Goal: Task Accomplishment & Management: Manage account settings

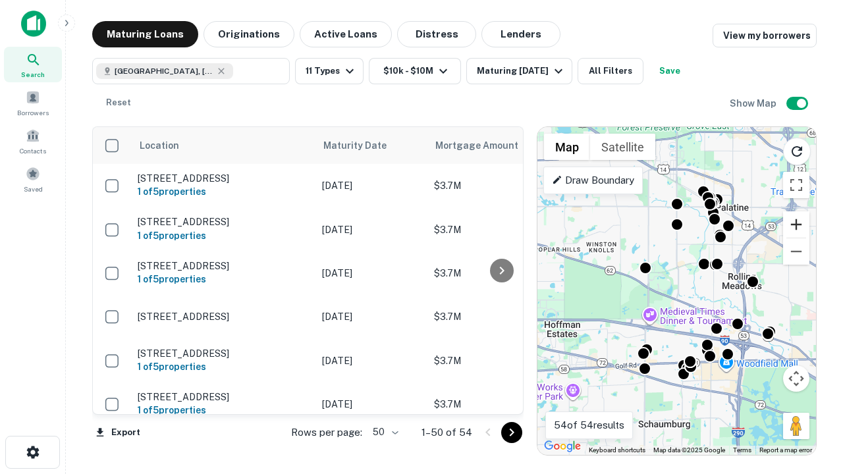
click at [797, 225] on button "Zoom in" at bounding box center [796, 225] width 26 height 26
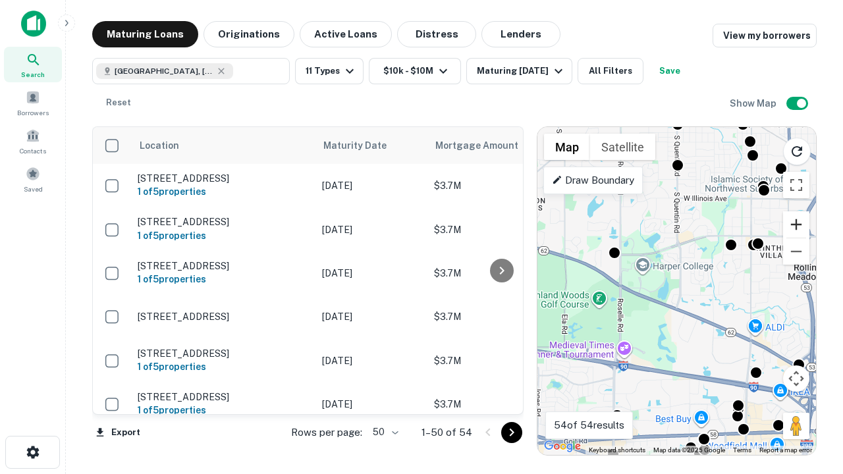
click at [797, 225] on button "Zoom in" at bounding box center [796, 225] width 26 height 26
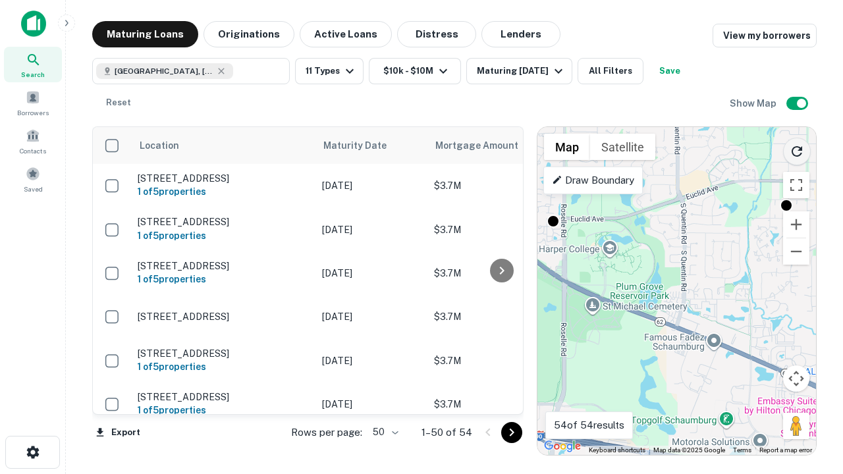
click at [797, 149] on icon "Reload search area" at bounding box center [797, 152] width 16 height 16
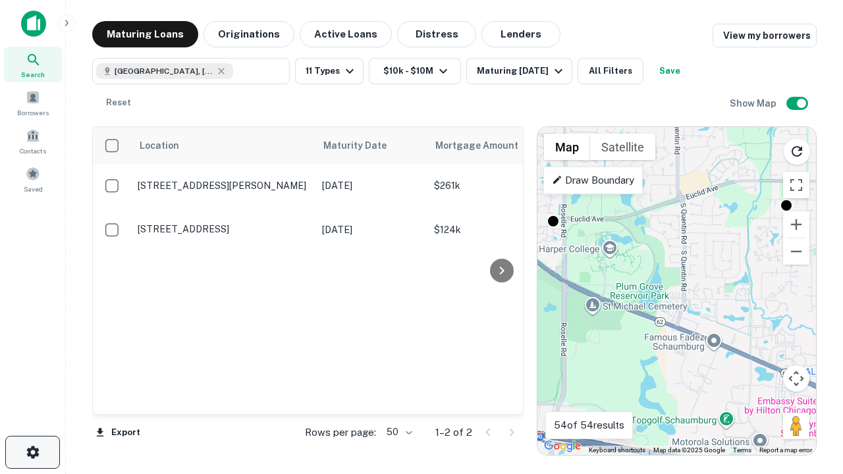
click at [32, 453] on icon "button" at bounding box center [33, 453] width 16 height 16
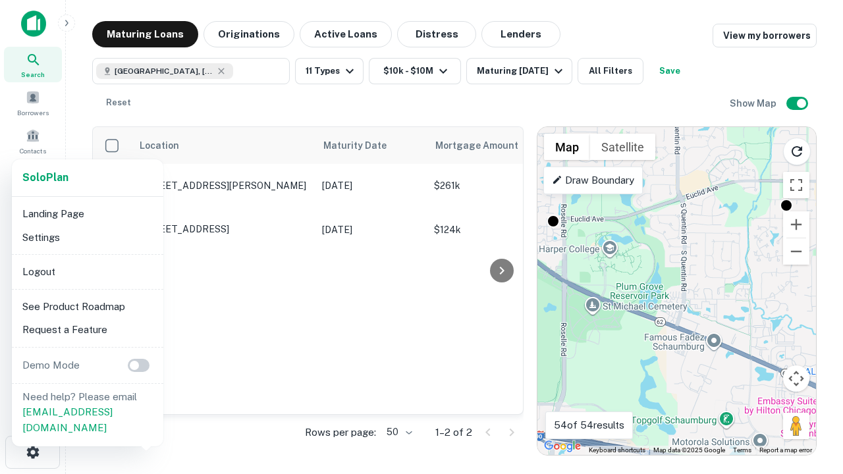
click at [87, 271] on li "Logout" at bounding box center [87, 272] width 141 height 24
